Goal: Book appointment/travel/reservation

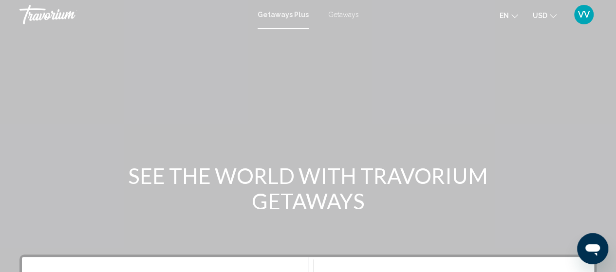
click at [287, 17] on span "Getaways Plus" at bounding box center [283, 15] width 51 height 8
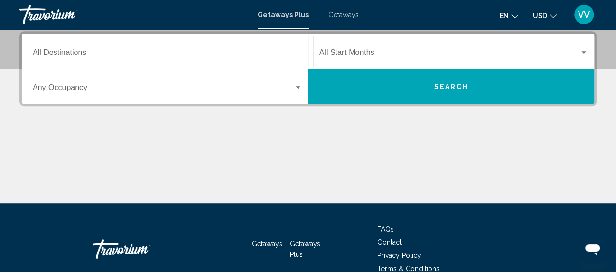
scroll to position [228, 0]
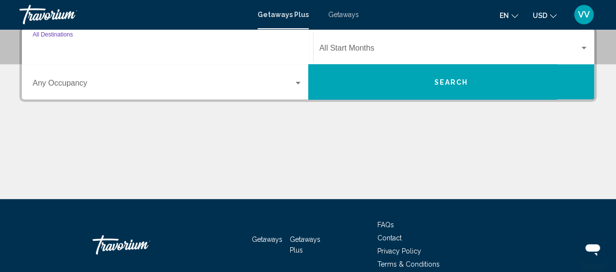
click at [65, 49] on input "Destination All Destinations" at bounding box center [168, 50] width 270 height 9
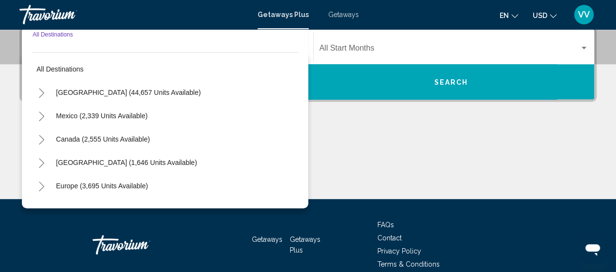
scroll to position [223, 0]
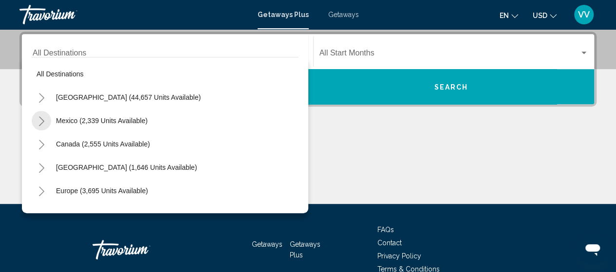
click at [43, 120] on icon "Toggle Mexico (2,339 units available)" at bounding box center [41, 121] width 5 height 10
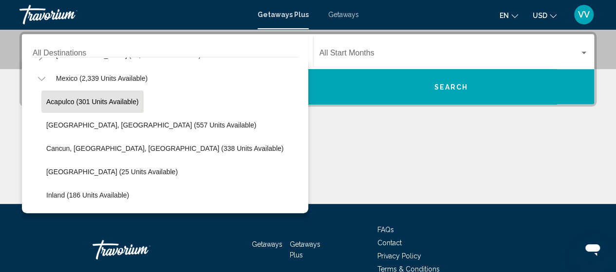
scroll to position [43, 0]
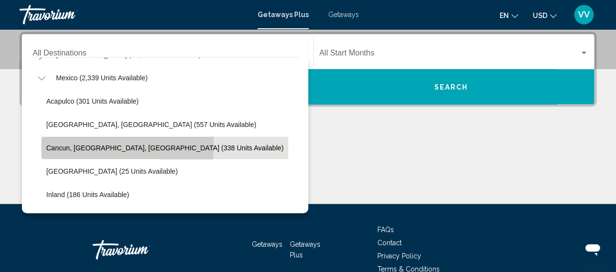
click at [62, 145] on span "Cancun, Cozumel, Riviera Maya (338 units available)" at bounding box center [164, 148] width 237 height 8
type input "**********"
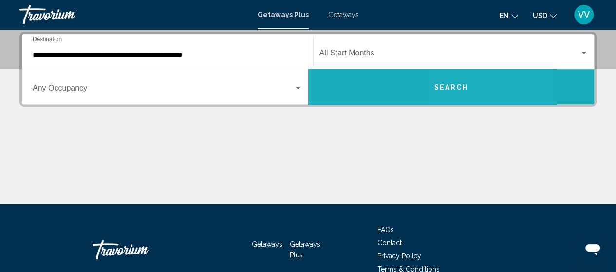
click at [457, 90] on span "Search" at bounding box center [451, 87] width 34 height 8
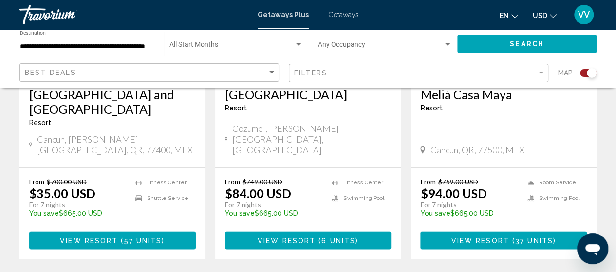
scroll to position [514, 0]
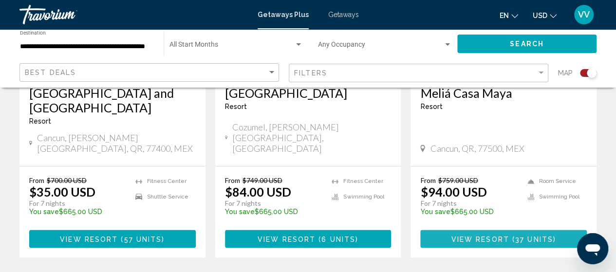
click at [464, 235] on span "View Resort" at bounding box center [481, 239] width 58 height 8
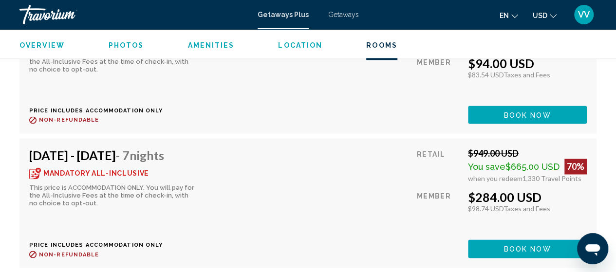
scroll to position [2517, 0]
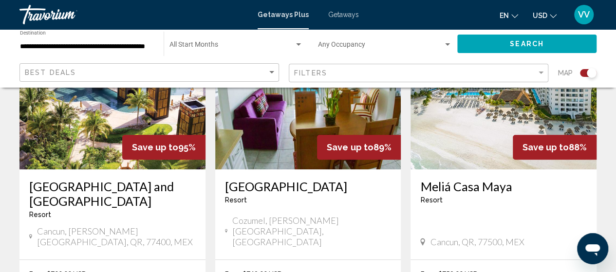
scroll to position [422, 0]
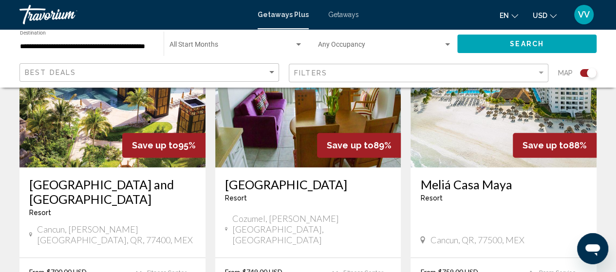
click at [79, 190] on h3 "Villa del Palmar Cancún Beach Resort and Spa" at bounding box center [112, 191] width 167 height 29
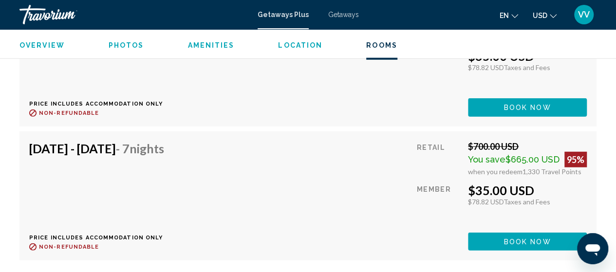
scroll to position [3078, 0]
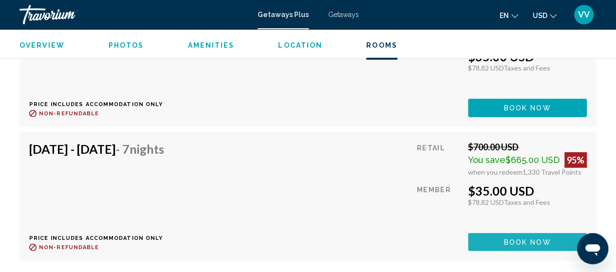
click at [509, 239] on span "Book now" at bounding box center [527, 243] width 47 height 8
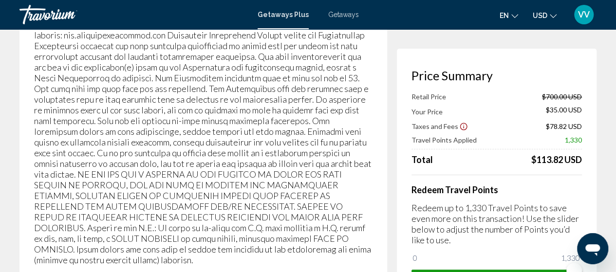
scroll to position [1868, 0]
click at [346, 17] on span "Getaways" at bounding box center [343, 15] width 31 height 8
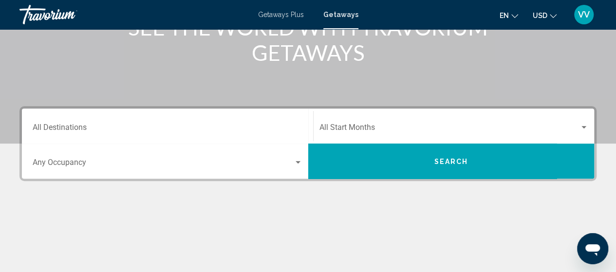
scroll to position [149, 0]
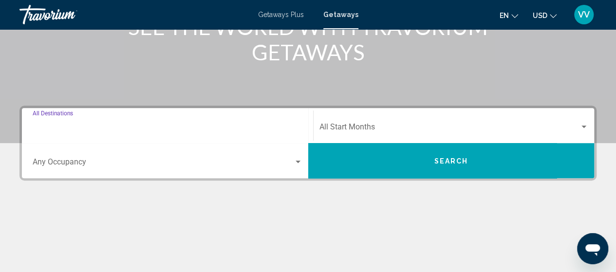
click at [60, 125] on input "Destination All Destinations" at bounding box center [168, 129] width 270 height 9
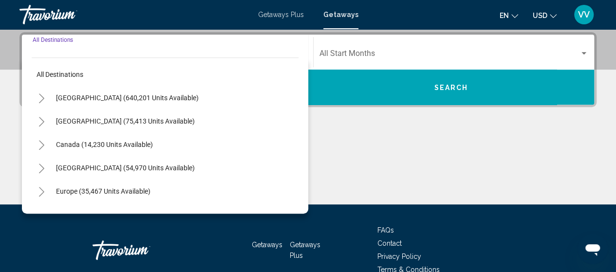
scroll to position [223, 0]
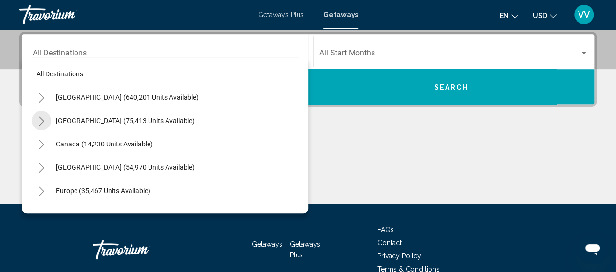
click at [41, 122] on icon "Toggle Mexico (75,413 units available)" at bounding box center [41, 121] width 7 height 10
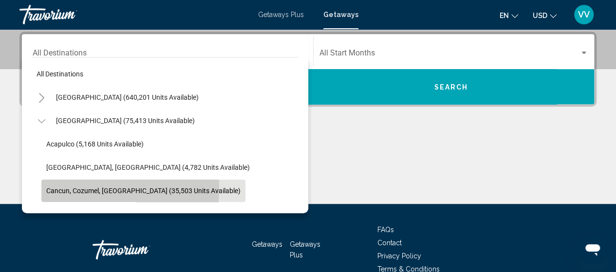
click at [54, 189] on span "Cancun, Cozumel, Riviera Maya (35,503 units available)" at bounding box center [143, 191] width 194 height 8
type input "**********"
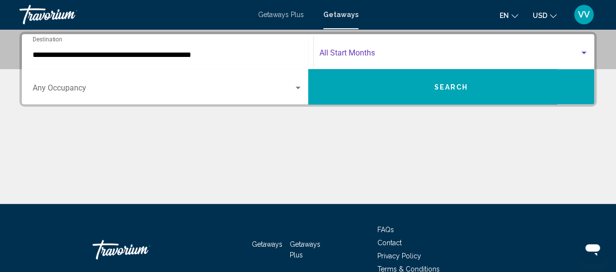
click at [585, 53] on div "Search widget" at bounding box center [584, 53] width 5 height 2
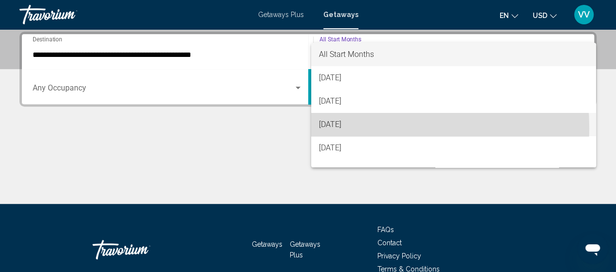
click at [353, 128] on span "October 2025" at bounding box center [453, 124] width 269 height 23
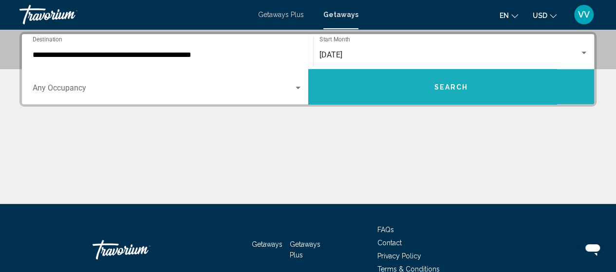
click at [452, 87] on span "Search" at bounding box center [451, 87] width 34 height 8
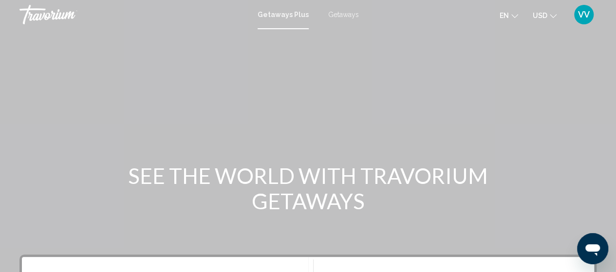
click at [337, 18] on span "Getaways" at bounding box center [343, 15] width 31 height 8
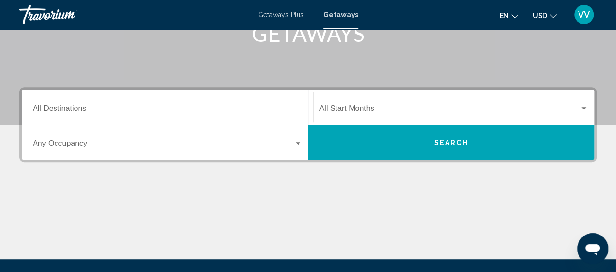
scroll to position [175, 0]
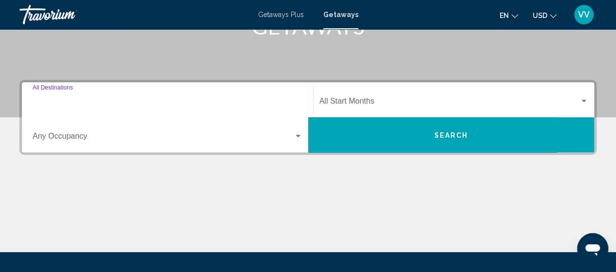
click at [75, 103] on input "Destination All Destinations" at bounding box center [168, 103] width 270 height 9
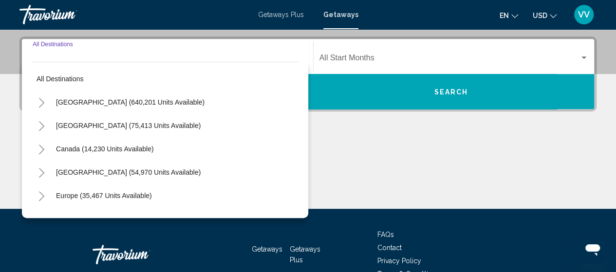
scroll to position [223, 0]
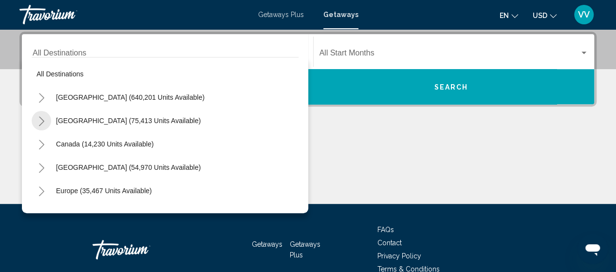
click at [39, 120] on icon "Toggle Mexico (75,413 units available)" at bounding box center [41, 121] width 7 height 10
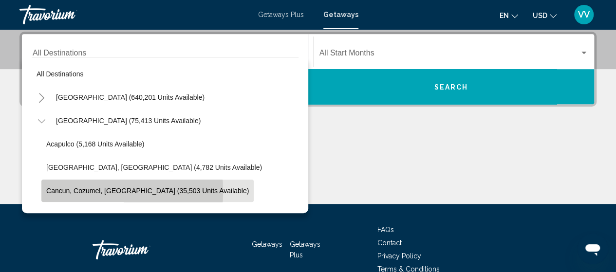
click at [49, 191] on span "Cancun, Cozumel, Riviera Maya (35,503 units available)" at bounding box center [147, 191] width 203 height 8
type input "**********"
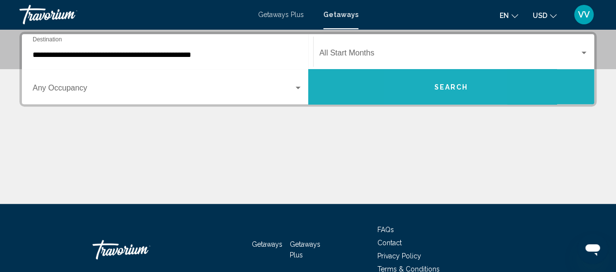
click at [428, 90] on button "Search" at bounding box center [451, 86] width 286 height 35
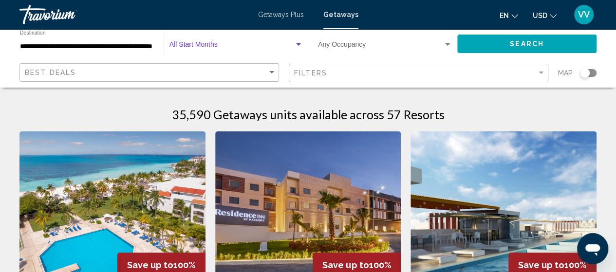
click at [300, 48] on div "Search widget" at bounding box center [298, 45] width 9 height 8
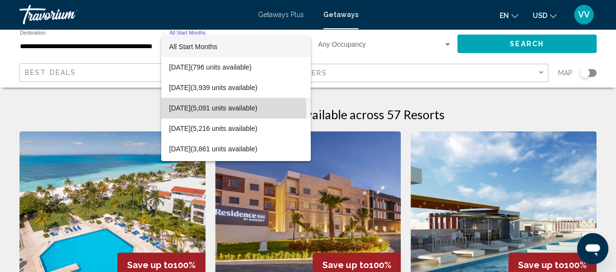
click at [186, 111] on span "October 2025 (5,091 units available)" at bounding box center [236, 108] width 134 height 20
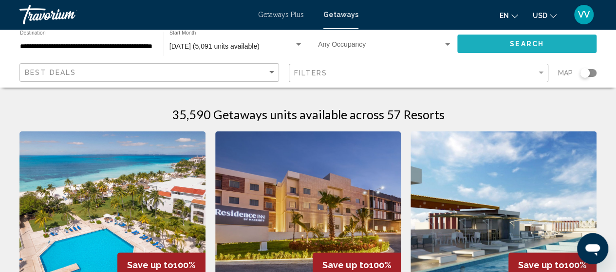
click at [487, 47] on button "Search" at bounding box center [526, 44] width 139 height 18
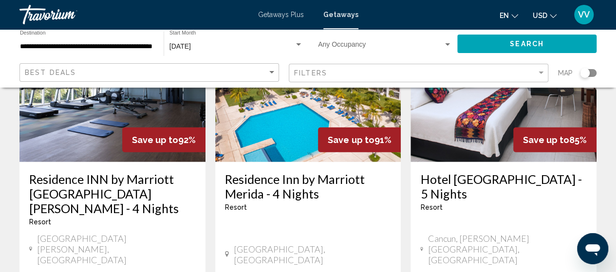
scroll to position [1272, 0]
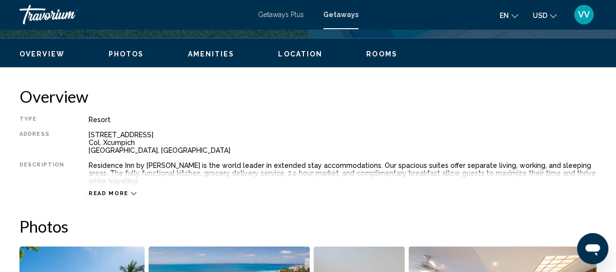
scroll to position [454, 0]
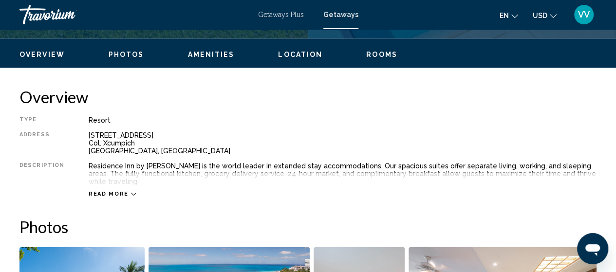
click at [131, 191] on icon "Main content" at bounding box center [133, 193] width 5 height 5
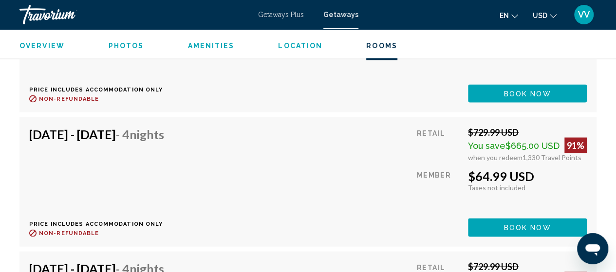
scroll to position [2765, 0]
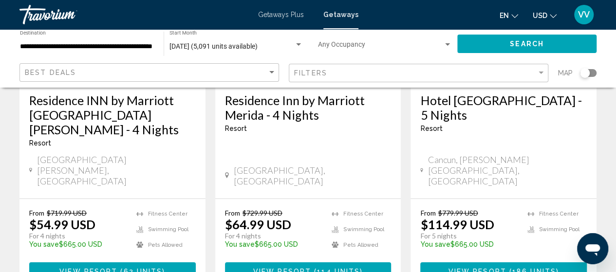
scroll to position [1358, 0]
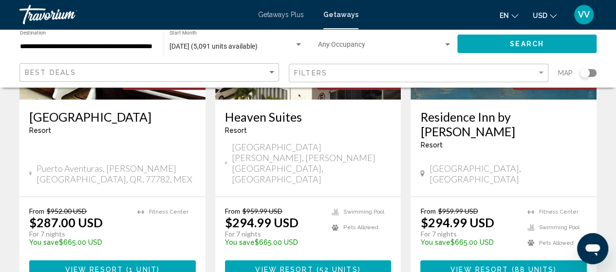
scroll to position [1336, 0]
